Goal: Information Seeking & Learning: Find contact information

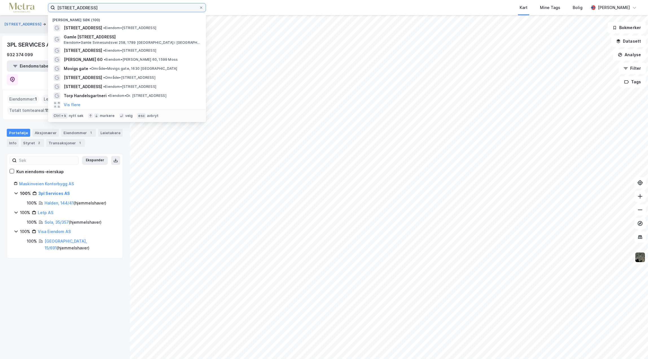
drag, startPoint x: 97, startPoint y: 7, endPoint x: 42, endPoint y: 6, distance: 54.8
click at [42, 6] on div "[STREET_ADDRESS] Nylige søk (100) [STREET_ADDRESS] • Eiendom • [STREET_ADDRESS]…" at bounding box center [324, 7] width 648 height 15
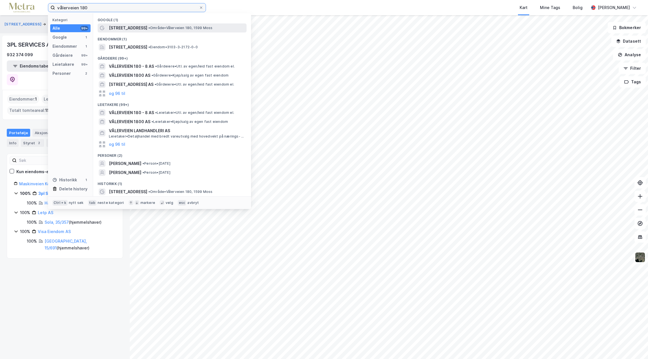
type input "vålerveien 180"
click at [159, 29] on span "• Område • [STREET_ADDRESS] Moss" at bounding box center [180, 28] width 64 height 5
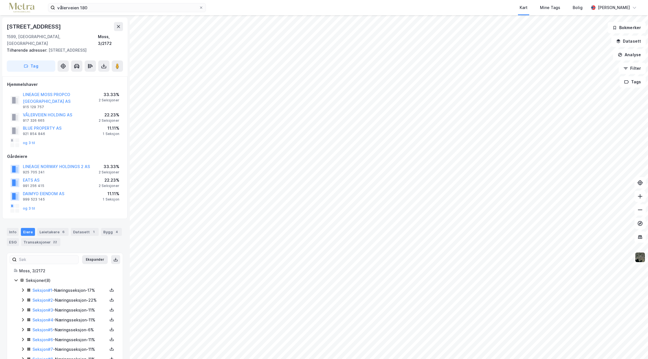
scroll to position [4, 0]
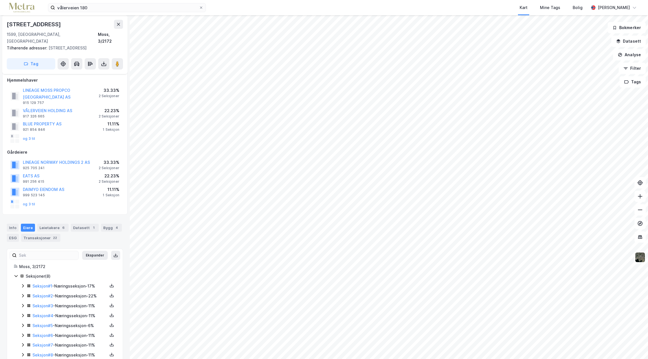
click at [78, 351] on div "Seksjon # 8 - Næringsseksjon - 11%" at bounding box center [69, 354] width 75 height 7
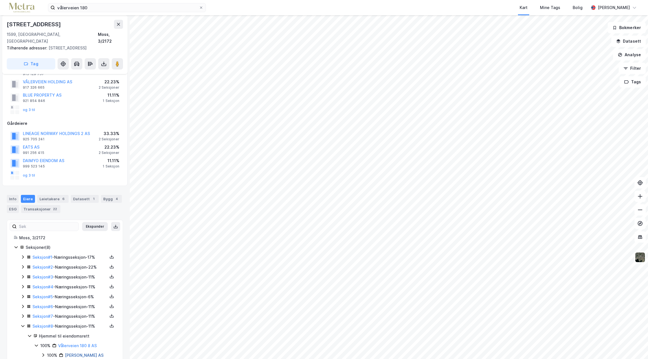
click at [80, 353] on link "[PERSON_NAME] AS" at bounding box center [84, 355] width 39 height 5
